Goal: Information Seeking & Learning: Learn about a topic

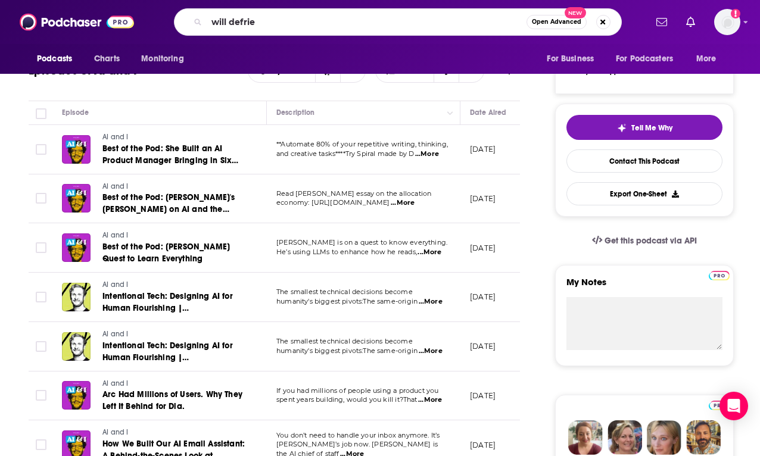
type input "will [PERSON_NAME]"
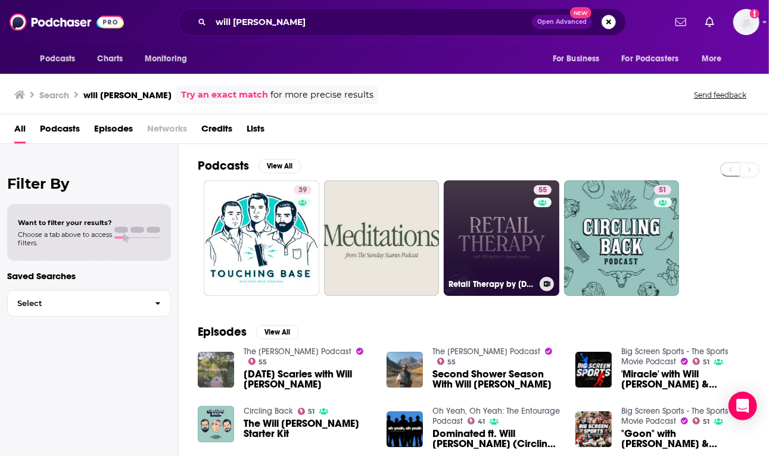
click at [499, 224] on link "55 Retail Therapy by [DATE] Scaries" at bounding box center [502, 238] width 116 height 116
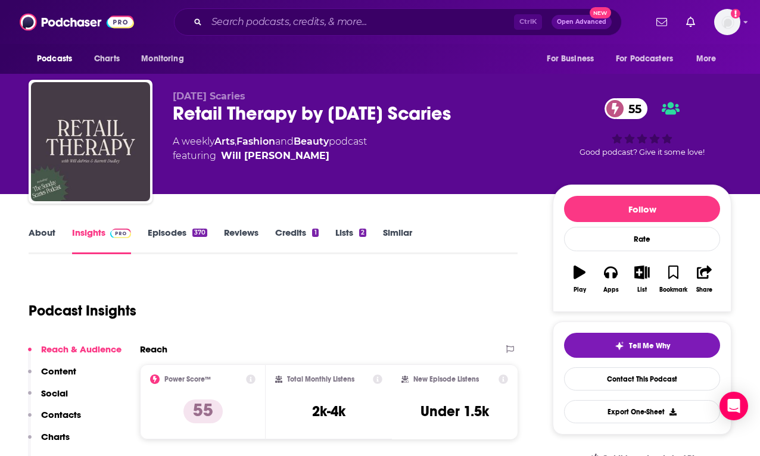
click at [182, 234] on link "Episodes 370" at bounding box center [178, 240] width 60 height 27
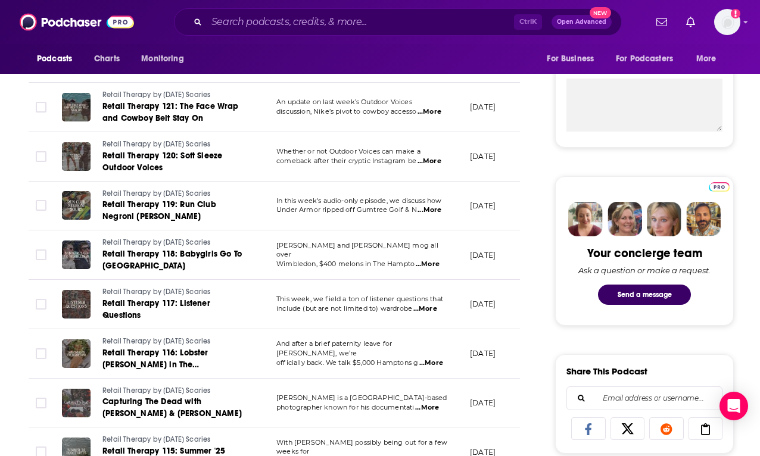
scroll to position [218, 0]
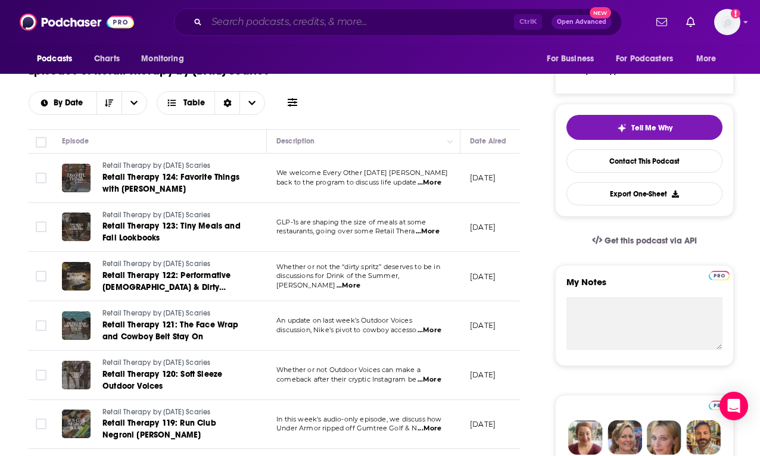
click at [283, 26] on input "Search podcasts, credits, & more..." at bounding box center [360, 22] width 307 height 19
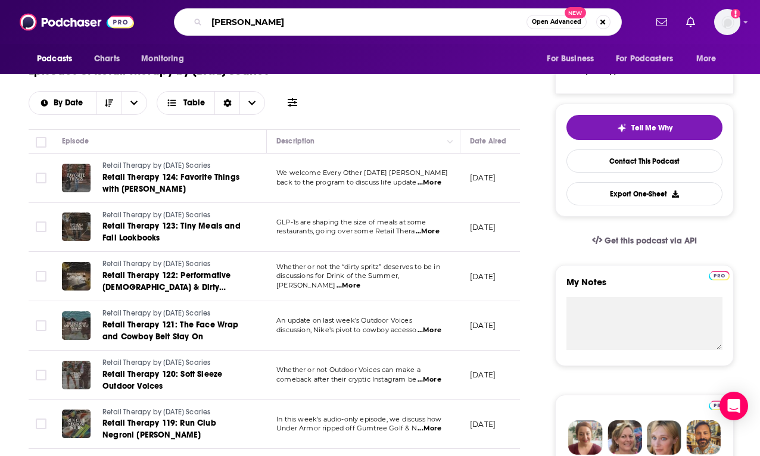
type input "[PERSON_NAME]"
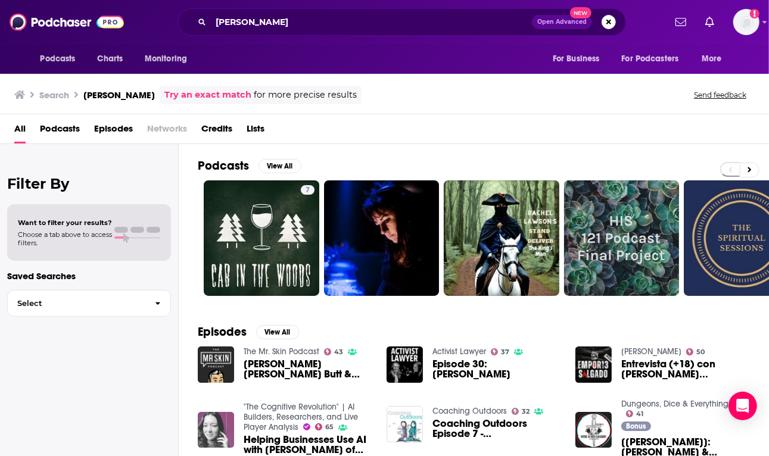
click at [220, 427] on img "Helping Businesses Use AI with Rachel Woods of The AI Exchange" at bounding box center [216, 430] width 36 height 36
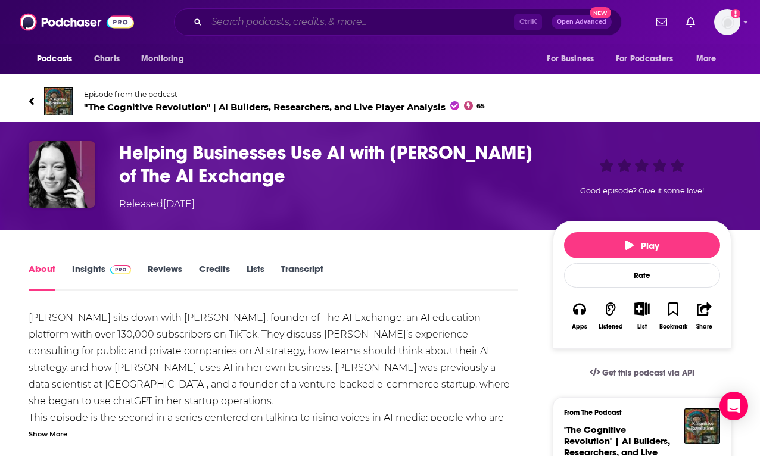
click at [273, 22] on input "Search podcasts, credits, & more..." at bounding box center [360, 22] width 307 height 19
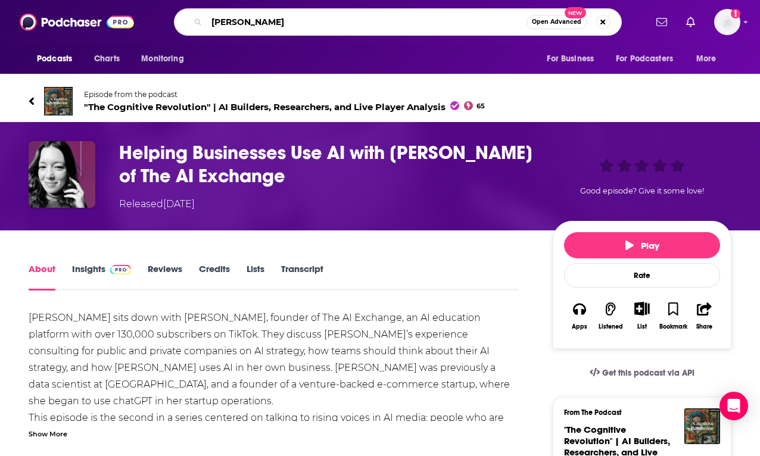
type input "[PERSON_NAME]"
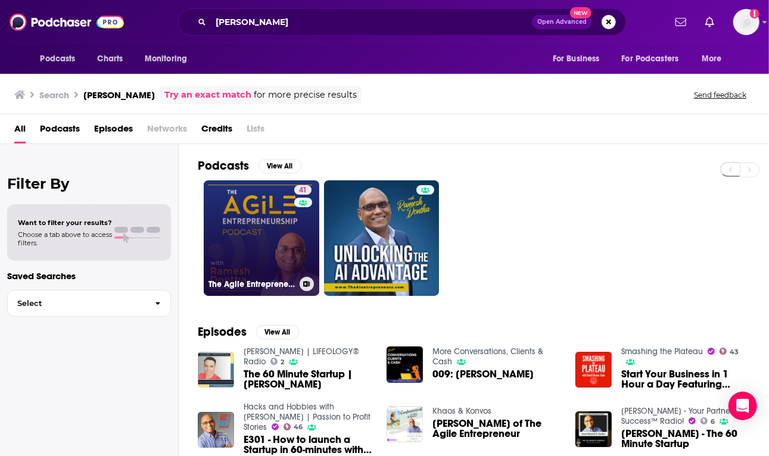
click at [245, 239] on link "41 The Agile Entrepreneurship Podcast" at bounding box center [262, 238] width 116 height 116
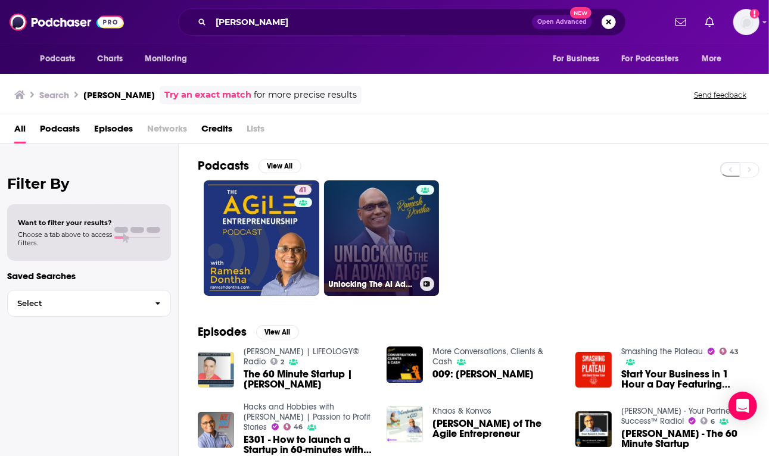
click at [382, 230] on link "Unlocking The AI Advantage" at bounding box center [382, 238] width 116 height 116
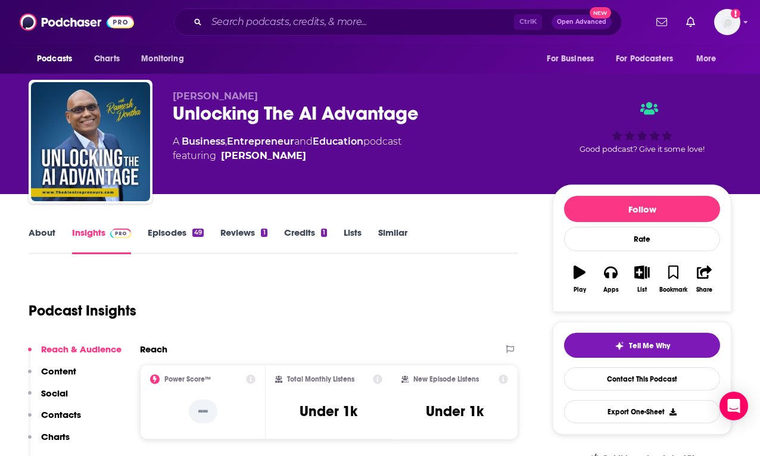
click at [168, 230] on link "Episodes 49" at bounding box center [176, 240] width 56 height 27
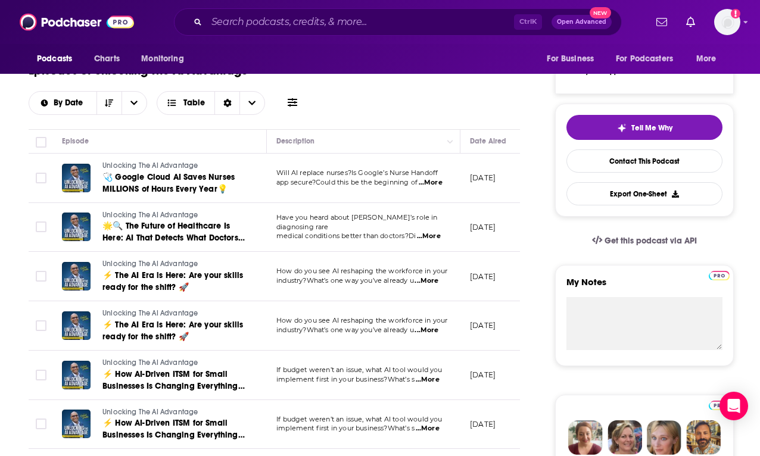
scroll to position [436, 0]
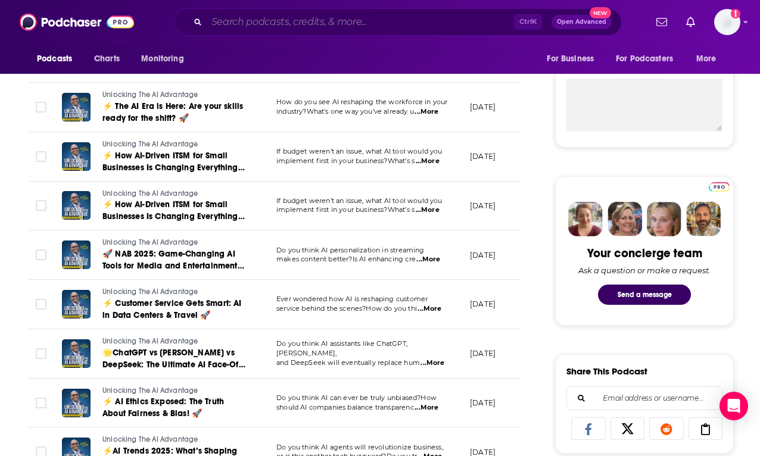
click at [308, 19] on input "Search podcasts, credits, & more..." at bounding box center [360, 22] width 307 height 19
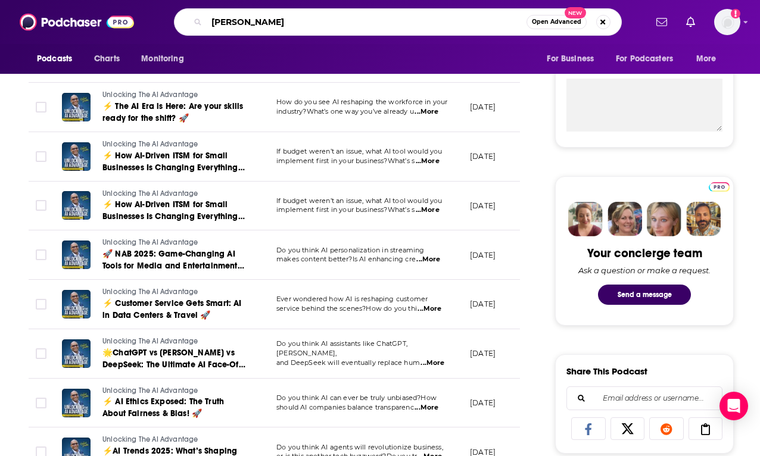
type input "[PERSON_NAME]"
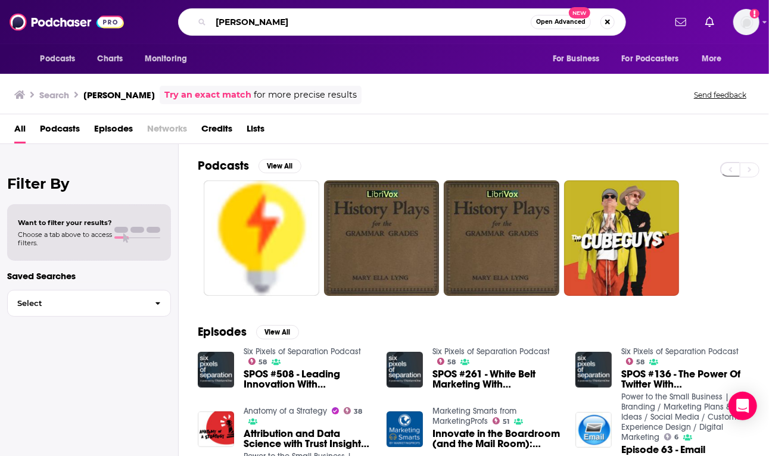
drag, startPoint x: 273, startPoint y: 21, endPoint x: 238, endPoint y: 21, distance: 34.5
click at [238, 21] on input "[PERSON_NAME]" at bounding box center [371, 22] width 320 height 19
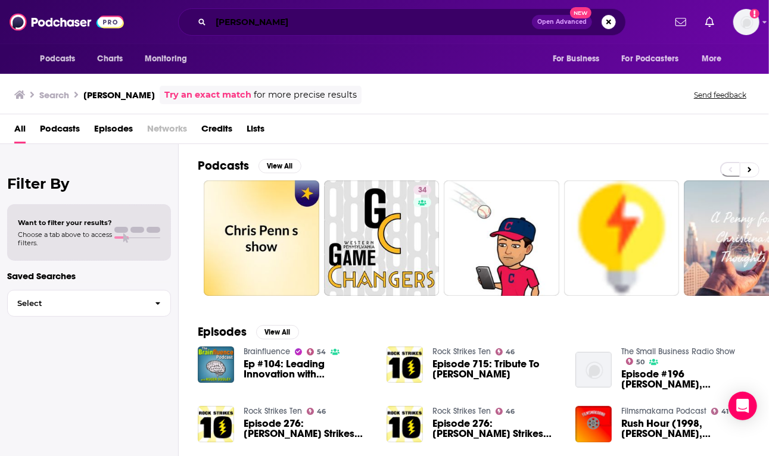
click at [274, 24] on input "[PERSON_NAME]" at bounding box center [371, 22] width 321 height 19
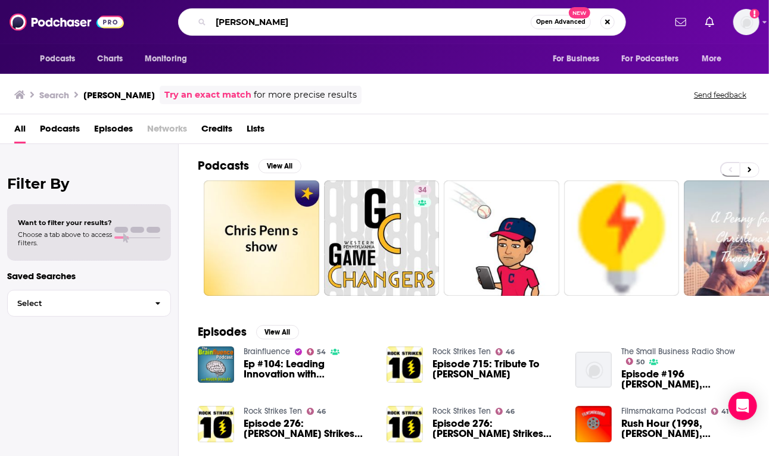
click at [274, 24] on input "[PERSON_NAME]" at bounding box center [371, 22] width 320 height 19
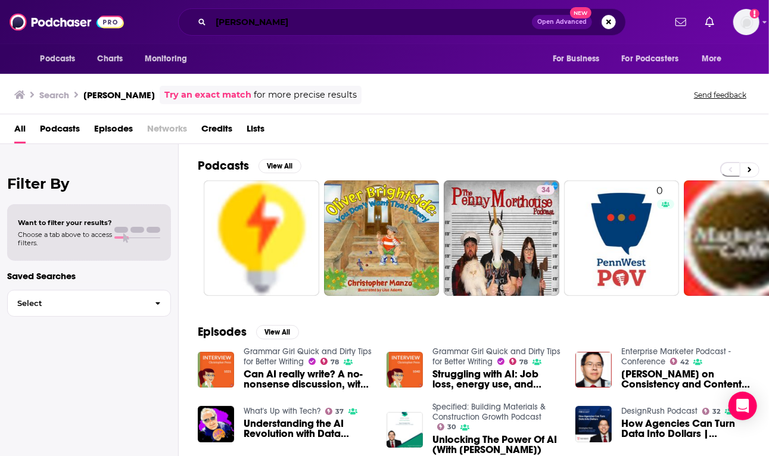
click at [306, 21] on input "[PERSON_NAME]" at bounding box center [371, 22] width 321 height 19
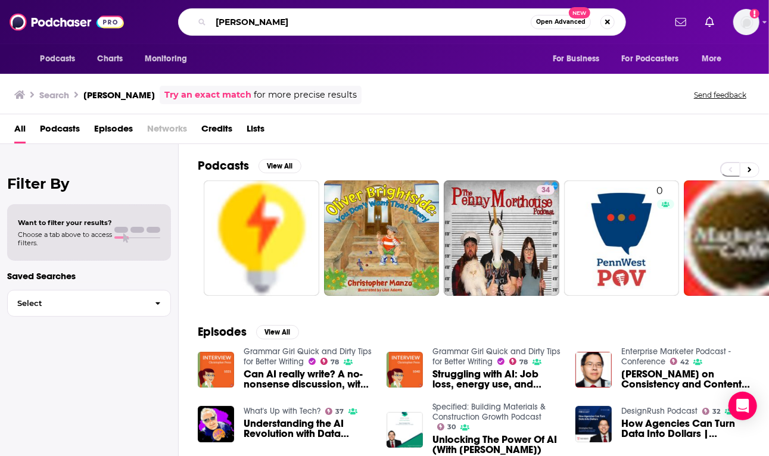
click at [306, 21] on input "[PERSON_NAME]" at bounding box center [371, 22] width 320 height 19
type input "marketing over coffee"
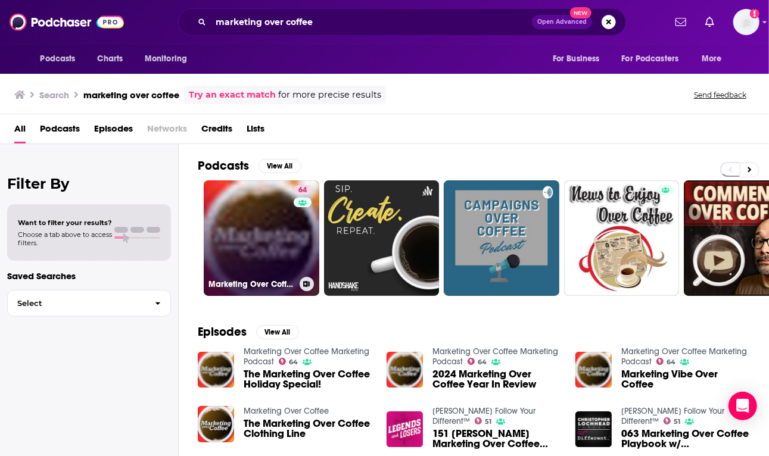
click at [260, 229] on link "64 Marketing Over Coffee Marketing Podcast" at bounding box center [262, 238] width 116 height 116
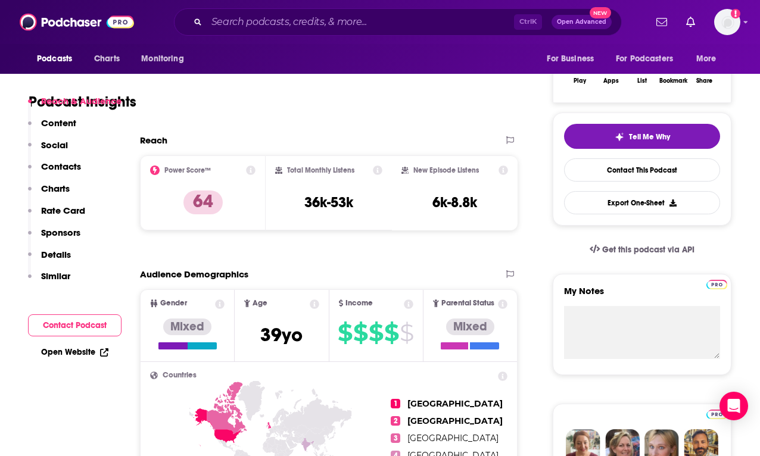
scroll to position [218, 0]
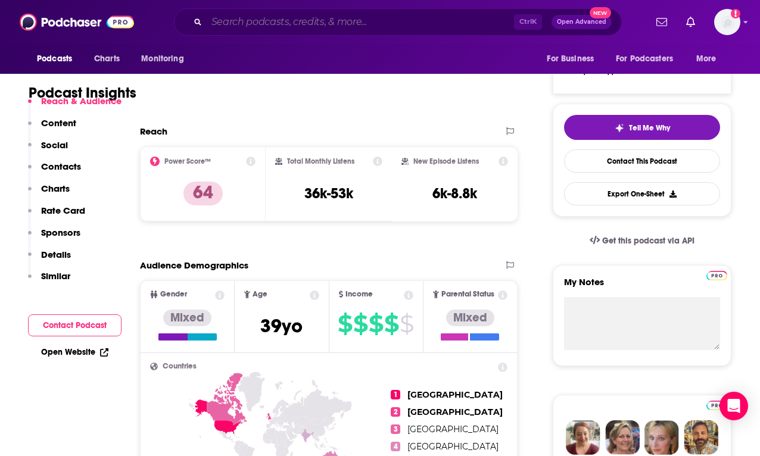
click at [365, 17] on input "Search podcasts, credits, & more..." at bounding box center [360, 22] width 307 height 19
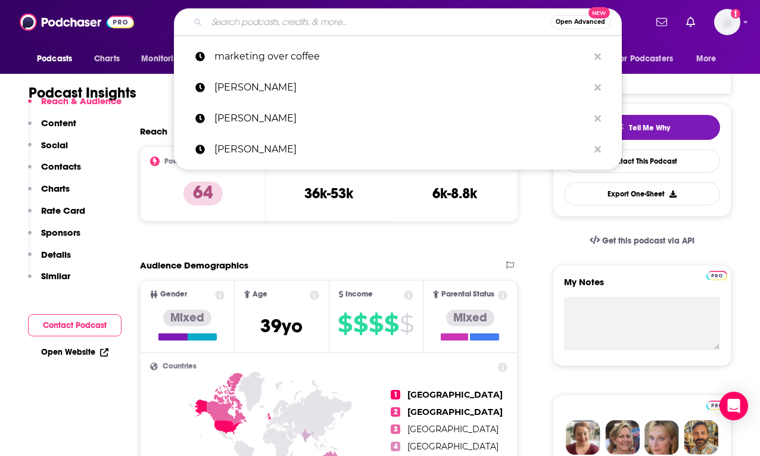
paste input "[PERSON_NAME]"
type input "[PERSON_NAME]"
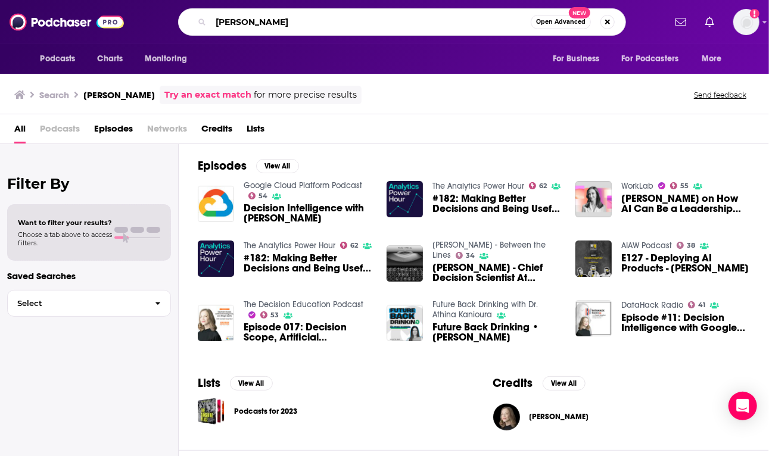
click at [337, 24] on input "[PERSON_NAME]" at bounding box center [371, 22] width 320 height 19
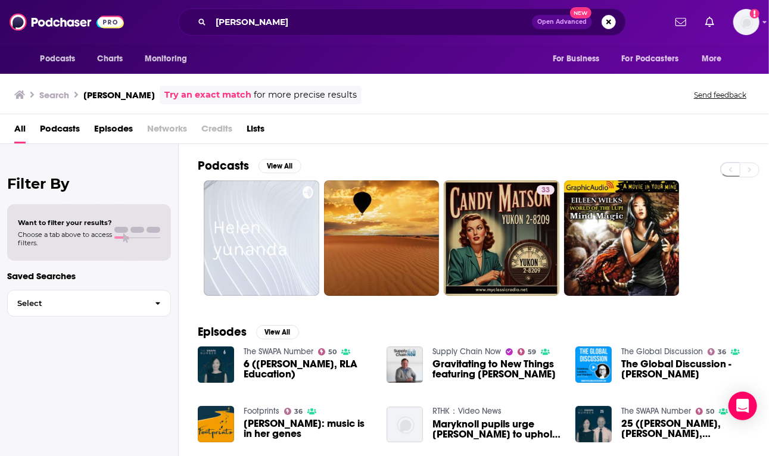
click at [58, 129] on span "Podcasts" at bounding box center [60, 131] width 40 height 24
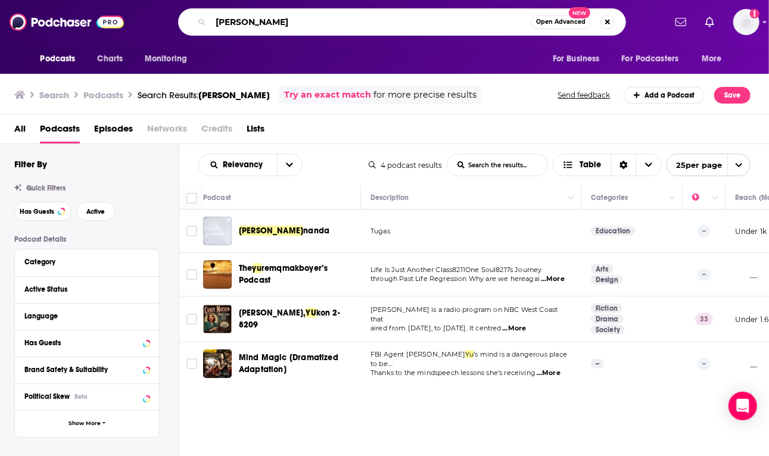
click at [302, 23] on input "[PERSON_NAME]" at bounding box center [371, 22] width 320 height 19
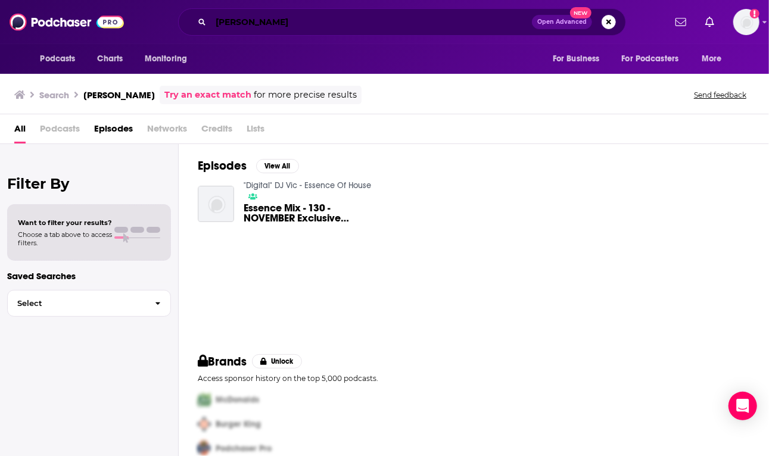
click at [376, 25] on input "[PERSON_NAME]" at bounding box center [371, 22] width 321 height 19
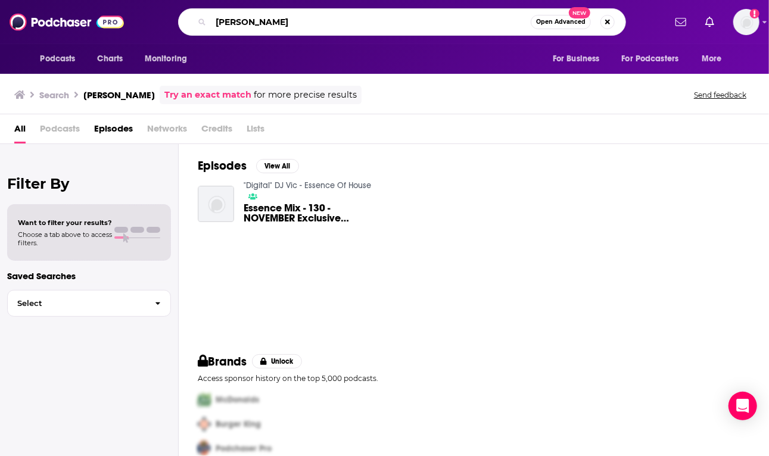
click at [375, 24] on input "[PERSON_NAME]" at bounding box center [371, 22] width 320 height 19
type input "[PERSON_NAME]"
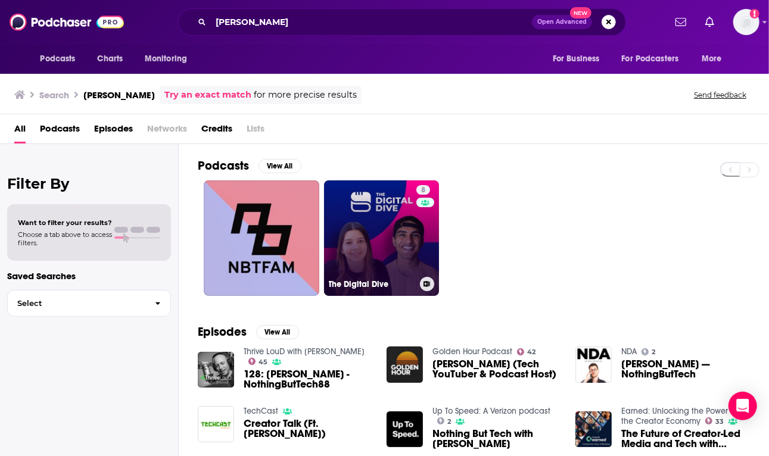
click at [366, 224] on link "8 The Digital Dive" at bounding box center [382, 238] width 116 height 116
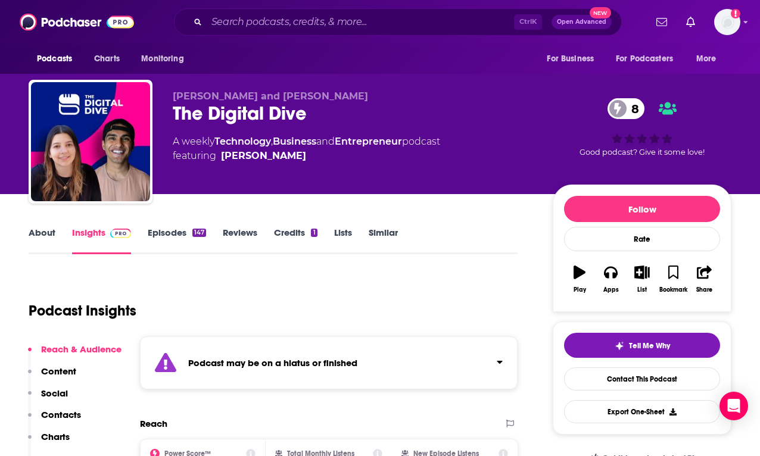
click at [150, 231] on link "Episodes 147" at bounding box center [177, 240] width 58 height 27
